Goal: Information Seeking & Learning: Learn about a topic

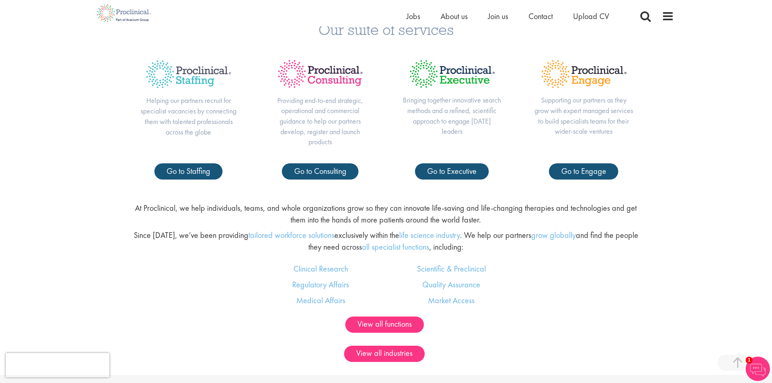
scroll to position [405, 0]
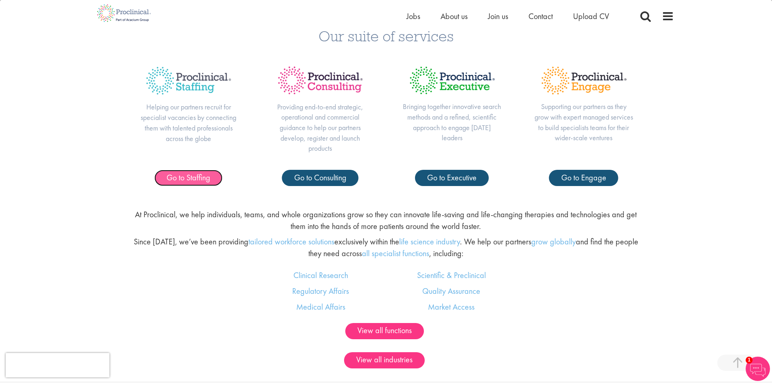
click at [187, 182] on span "Go to Staffing" at bounding box center [189, 177] width 44 height 11
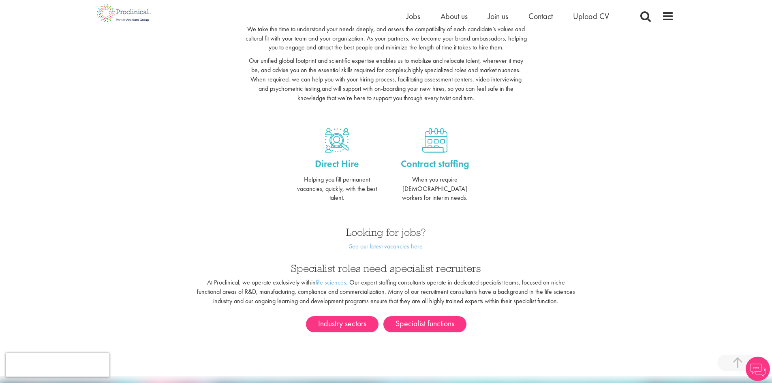
scroll to position [243, 0]
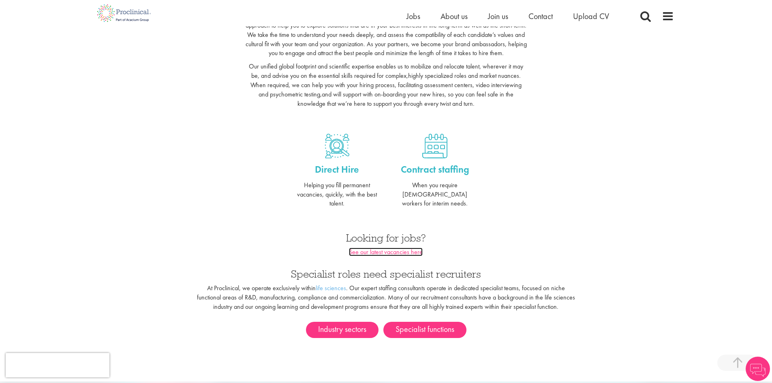
click at [381, 248] on link "See our latest vacancies here" at bounding box center [386, 252] width 74 height 9
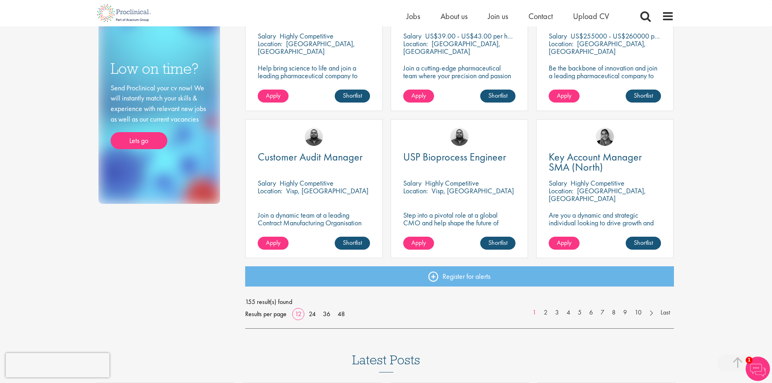
scroll to position [527, 0]
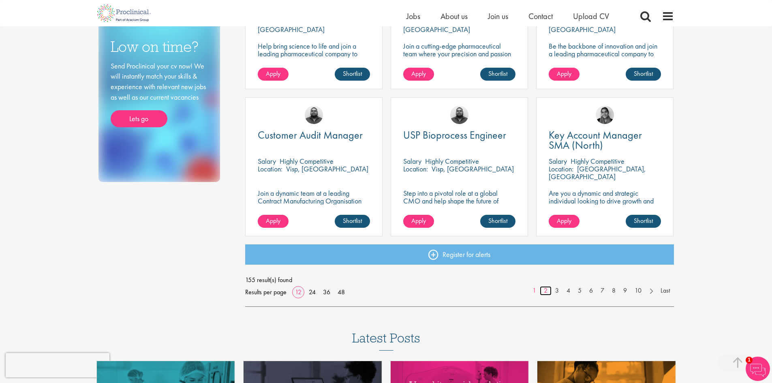
click at [546, 291] on link "2" at bounding box center [546, 290] width 12 height 9
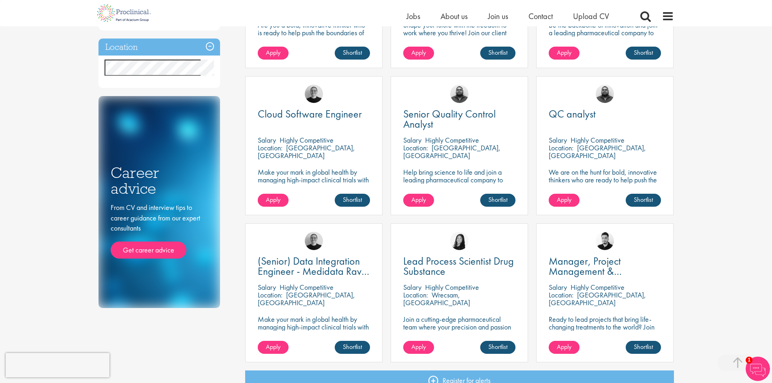
scroll to position [527, 0]
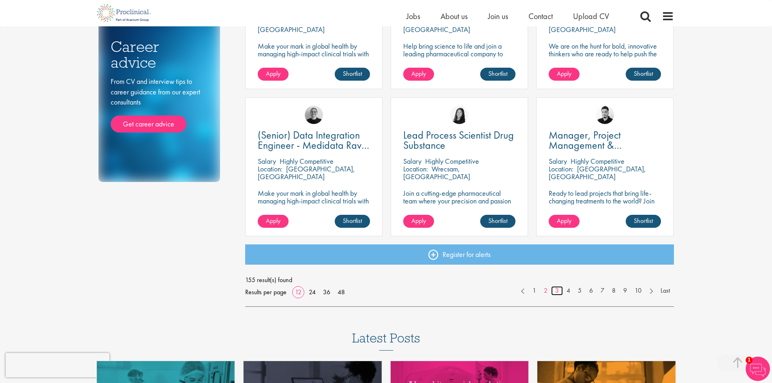
click at [558, 293] on link "3" at bounding box center [557, 290] width 12 height 9
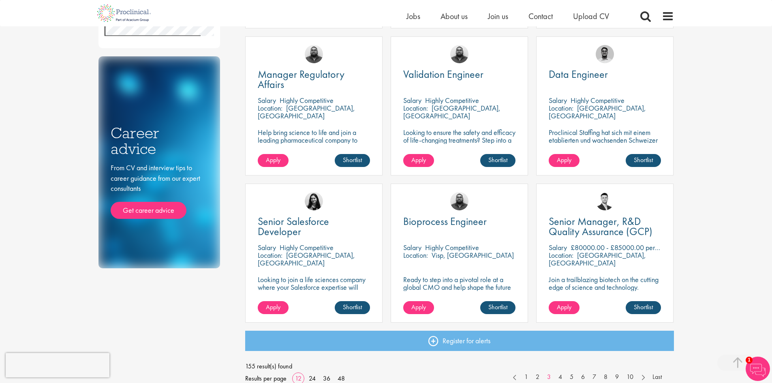
scroll to position [486, 0]
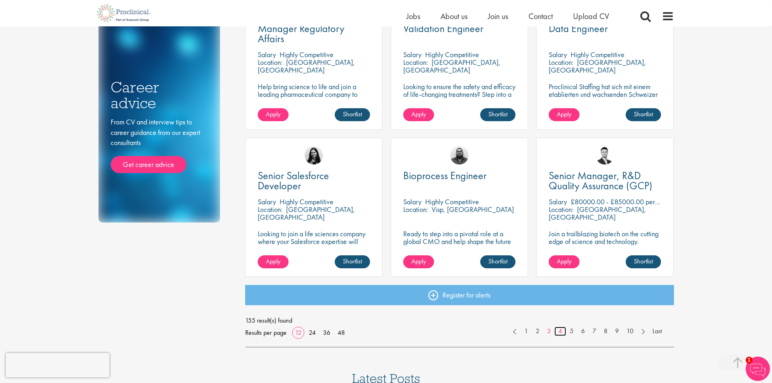
click at [557, 330] on link "4" at bounding box center [561, 331] width 12 height 9
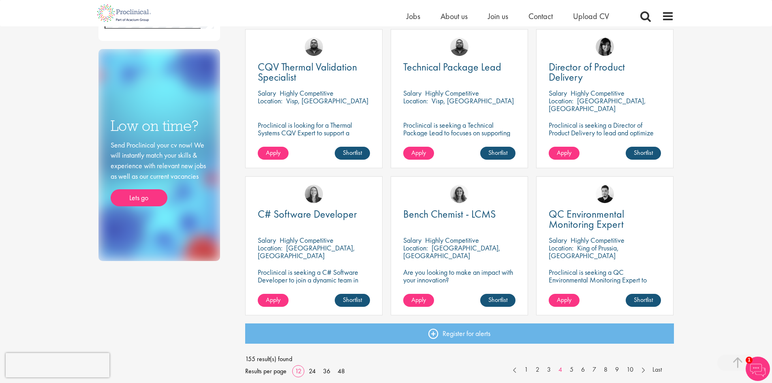
scroll to position [527, 0]
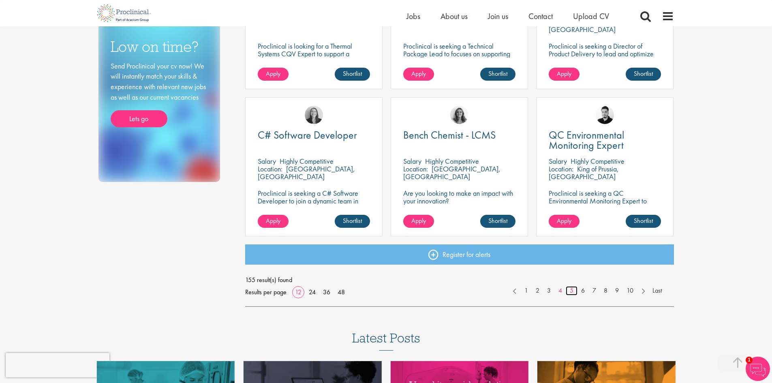
click at [569, 292] on link "5" at bounding box center [572, 290] width 12 height 9
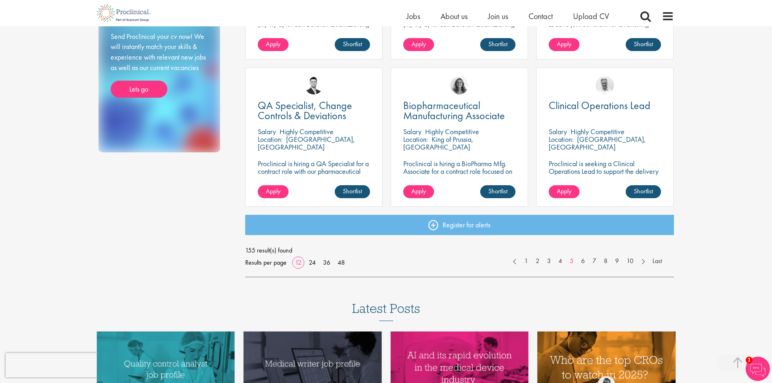
scroll to position [567, 0]
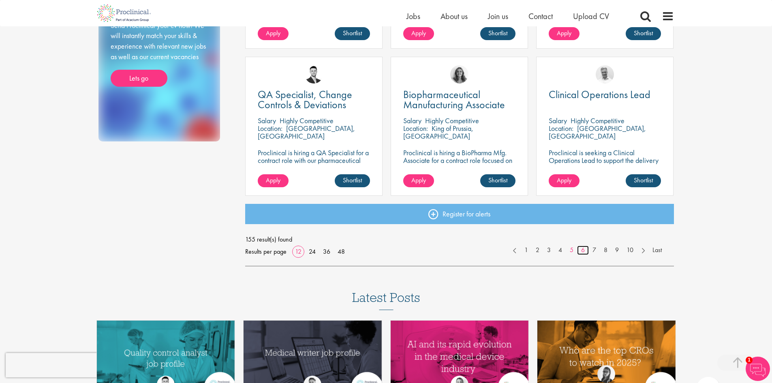
click at [582, 249] on link "6" at bounding box center [583, 250] width 12 height 9
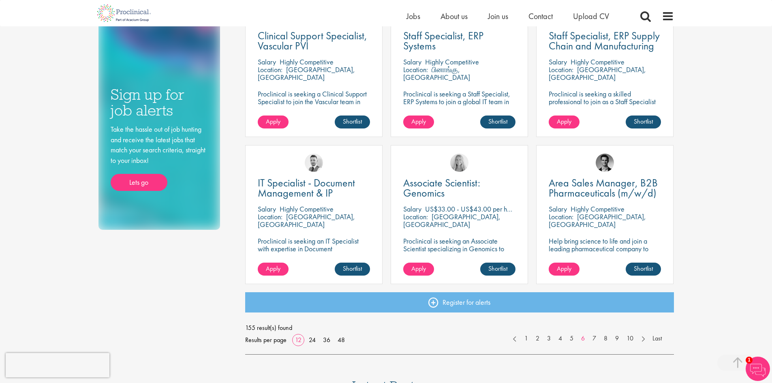
scroll to position [486, 0]
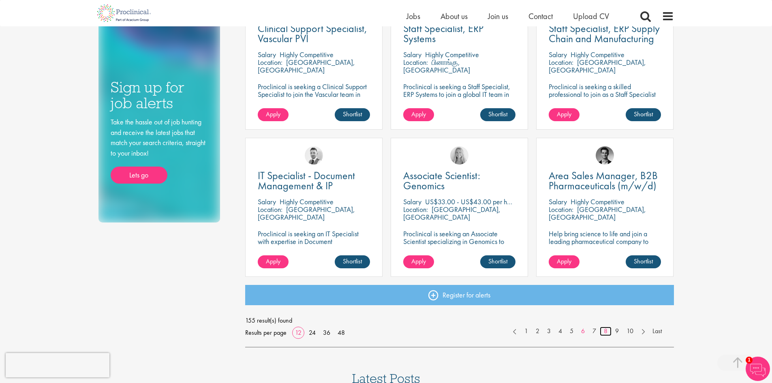
click at [603, 332] on link "8" at bounding box center [606, 331] width 12 height 9
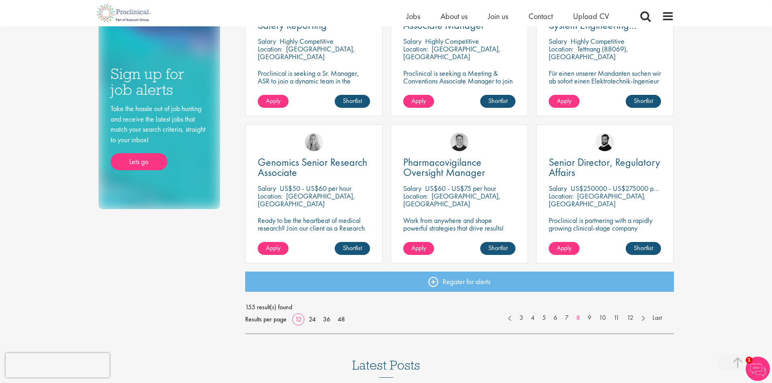
scroll to position [567, 0]
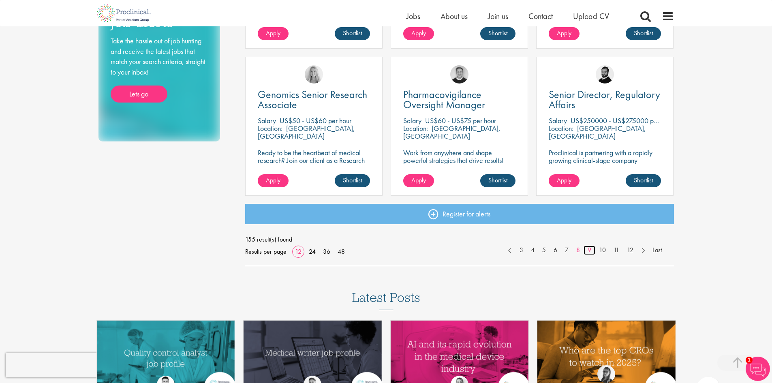
click at [591, 250] on link "9" at bounding box center [590, 250] width 12 height 9
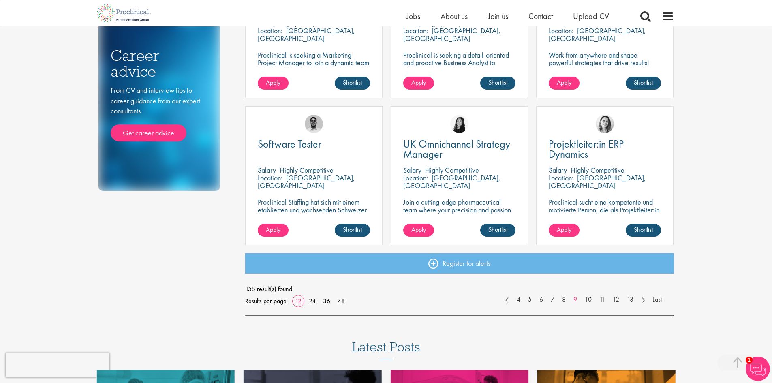
scroll to position [510, 0]
